Goal: Navigation & Orientation: Find specific page/section

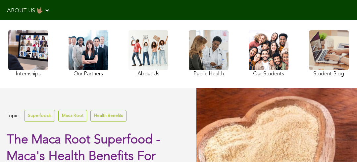
scroll to position [112, 0]
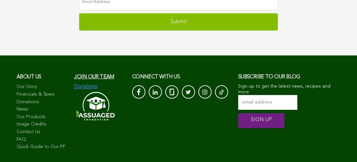
scroll to position [2020, 0]
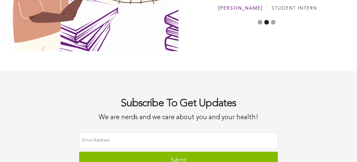
scroll to position [1823, 0]
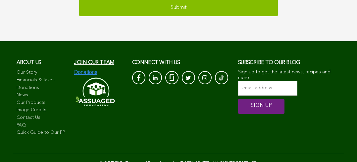
scroll to position [1890, 0]
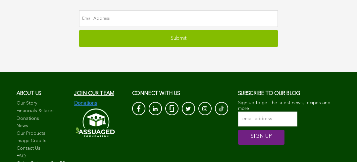
click at [42, 130] on link "Our Products" at bounding box center [42, 133] width 51 height 7
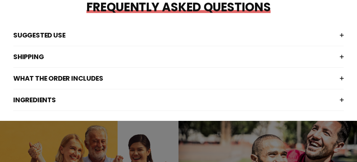
scroll to position [1008, 0]
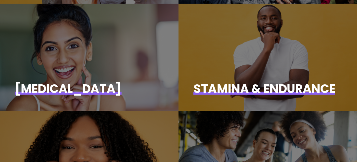
scroll to position [1155, 0]
